Goal: Transaction & Acquisition: Purchase product/service

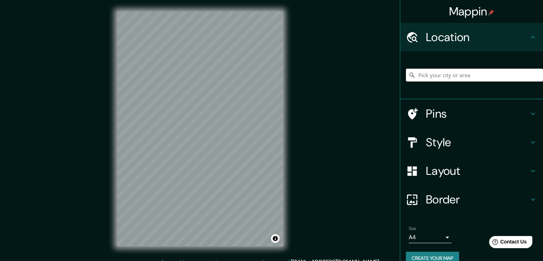
click at [436, 76] on input "Pick your city or area" at bounding box center [474, 75] width 137 height 13
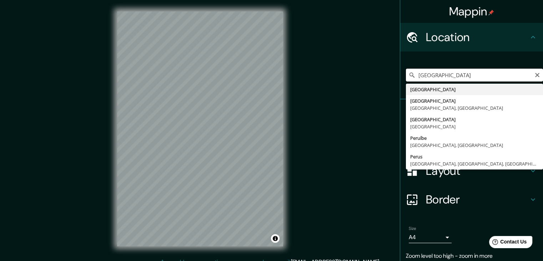
click at [458, 77] on input "[GEOGRAPHIC_DATA]" at bounding box center [474, 75] width 137 height 13
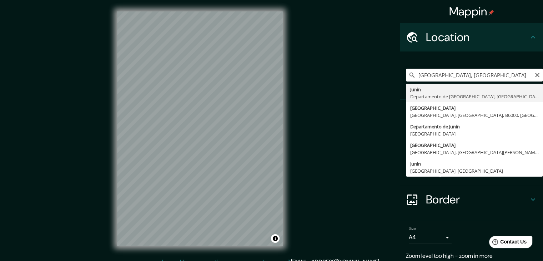
type input "Junin, [GEOGRAPHIC_DATA], [GEOGRAPHIC_DATA]"
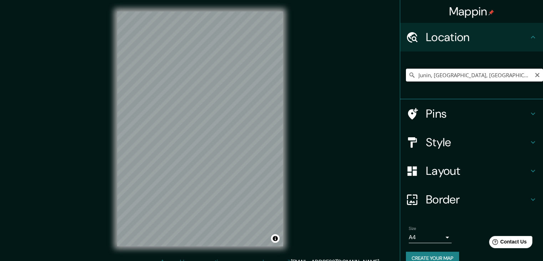
click at [430, 80] on input "Junin, [GEOGRAPHIC_DATA], [GEOGRAPHIC_DATA]" at bounding box center [474, 75] width 137 height 13
type input "C"
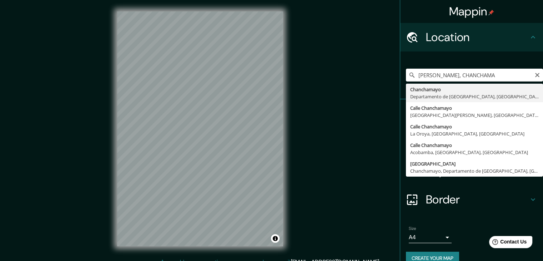
type input "Chanchamayo, Departamento de [GEOGRAPHIC_DATA], [GEOGRAPHIC_DATA]"
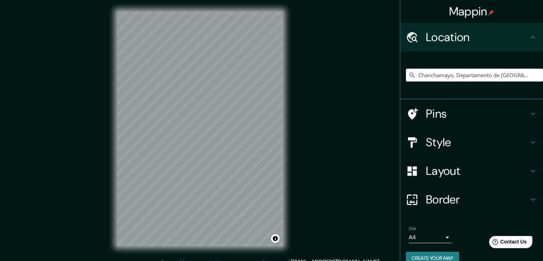
click at [99, 111] on div "Mappin Location [GEOGRAPHIC_DATA], [GEOGRAPHIC_DATA], [GEOGRAPHIC_DATA] Pins St…" at bounding box center [271, 134] width 543 height 269
click at [459, 148] on h4 "Style" at bounding box center [477, 142] width 103 height 14
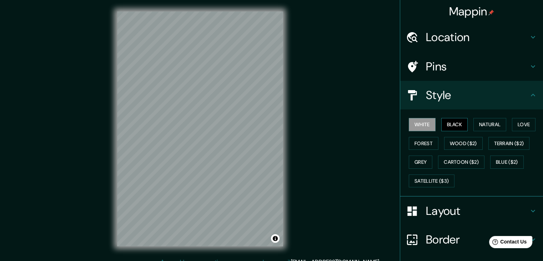
click at [457, 126] on button "Black" at bounding box center [455, 124] width 27 height 13
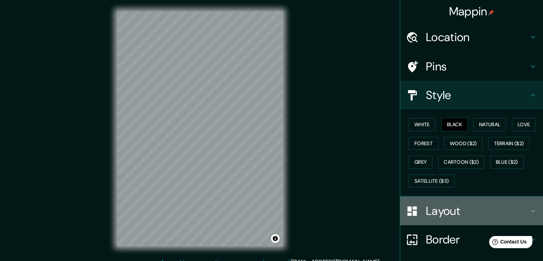
click at [437, 216] on h4 "Layout" at bounding box center [477, 211] width 103 height 14
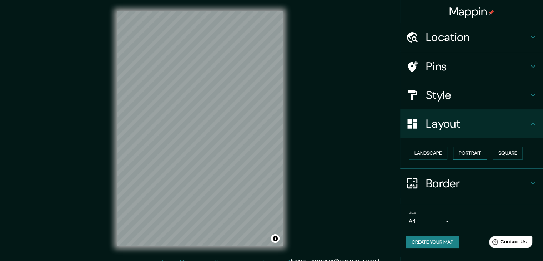
click at [476, 155] on button "Portrait" at bounding box center [470, 152] width 34 height 13
click at [434, 152] on button "Landscape" at bounding box center [428, 152] width 39 height 13
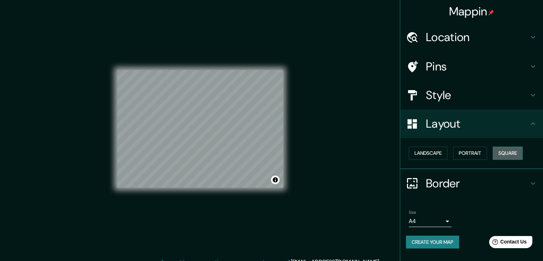
click at [503, 154] on button "Square" at bounding box center [508, 152] width 30 height 13
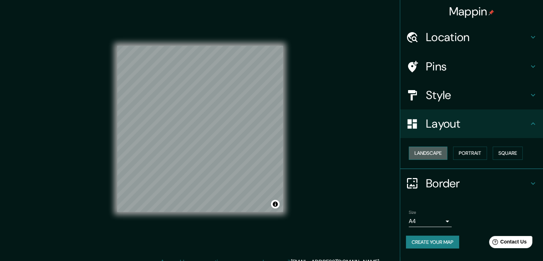
click at [429, 152] on button "Landscape" at bounding box center [428, 152] width 39 height 13
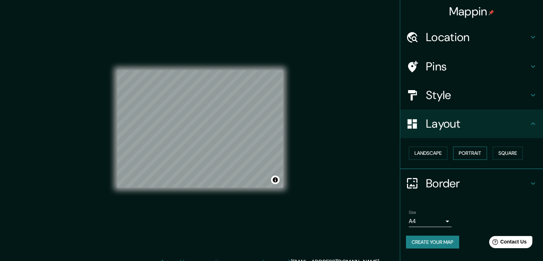
click at [470, 150] on button "Portrait" at bounding box center [470, 152] width 34 height 13
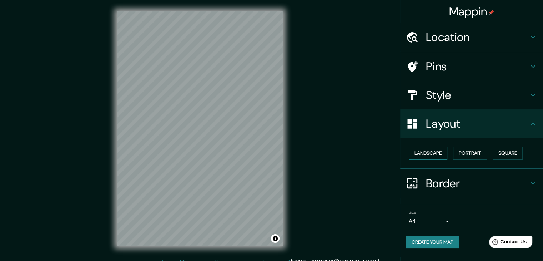
click at [426, 153] on button "Landscape" at bounding box center [428, 152] width 39 height 13
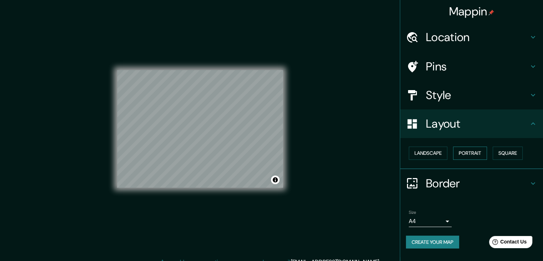
click at [459, 153] on button "Portrait" at bounding box center [470, 152] width 34 height 13
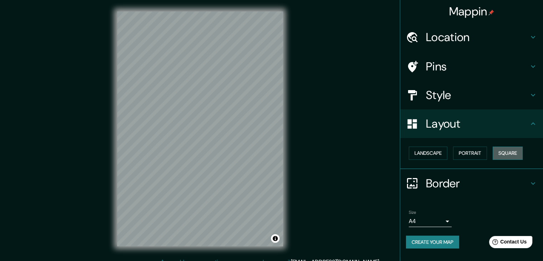
click at [502, 149] on button "Square" at bounding box center [508, 152] width 30 height 13
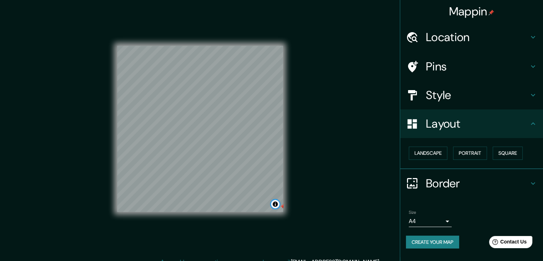
click at [276, 207] on button "Toggle attribution" at bounding box center [275, 204] width 9 height 9
click at [264, 205] on link "Improve this map" at bounding box center [251, 204] width 35 height 5
click at [219, 201] on div "© Mapbox © OpenStreetMap Improve this map" at bounding box center [223, 203] width 93 height 7
click at [218, 204] on link "© OpenStreetMap" at bounding box center [215, 204] width 35 height 5
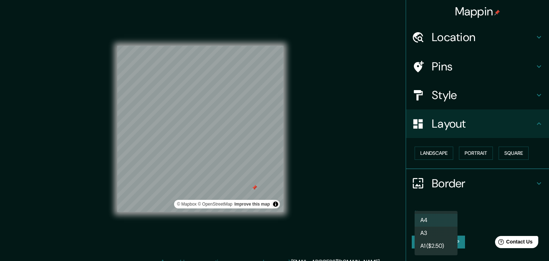
click at [437, 222] on body "Mappin Location [GEOGRAPHIC_DATA], [GEOGRAPHIC_DATA], [GEOGRAPHIC_DATA] Pins St…" at bounding box center [274, 130] width 549 height 261
click at [488, 230] on div at bounding box center [274, 130] width 549 height 261
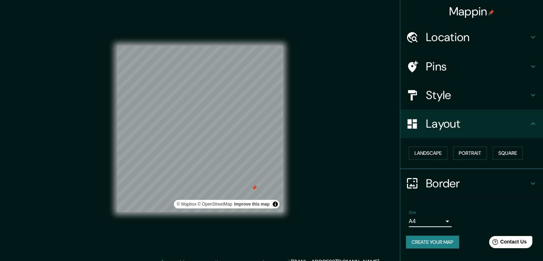
click at [450, 246] on button "Create your map" at bounding box center [432, 241] width 53 height 13
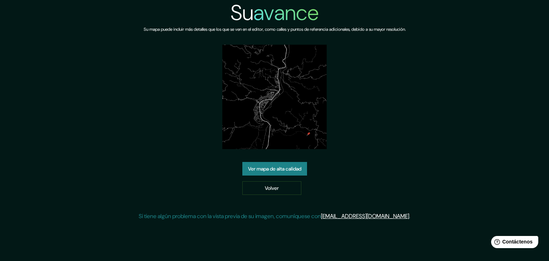
click at [298, 164] on font "Ver mapa de alta calidad" at bounding box center [274, 168] width 53 height 9
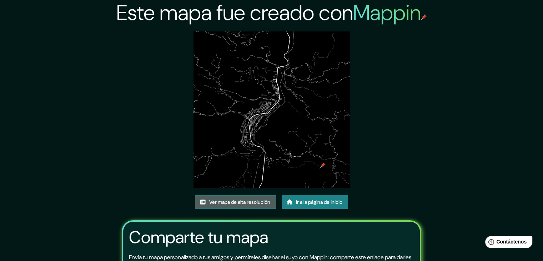
click at [250, 202] on font "Ver mapa de alta resolución" at bounding box center [239, 202] width 61 height 6
